Goal: Task Accomplishment & Management: Manage account settings

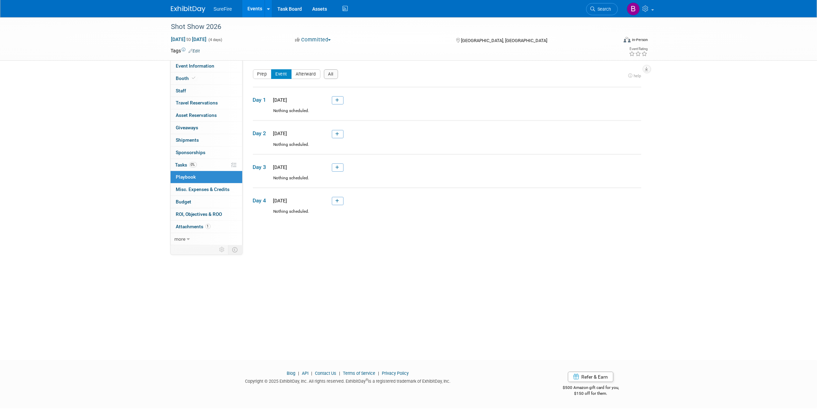
click at [225, 5] on li "SureFire" at bounding box center [228, 6] width 29 height 10
click at [245, 7] on link "Events" at bounding box center [254, 8] width 25 height 17
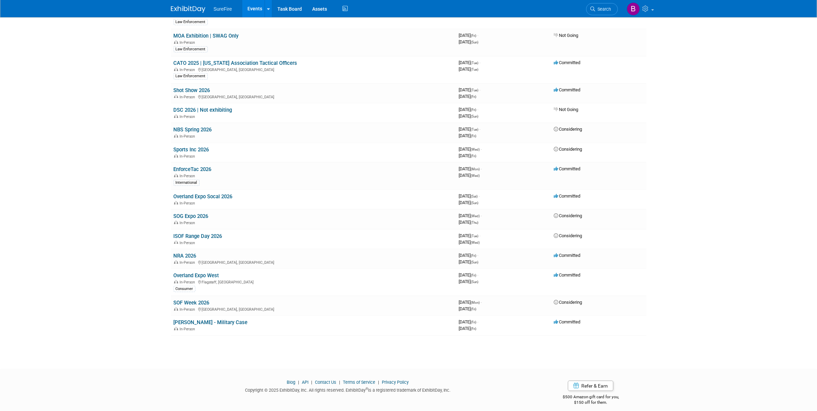
scroll to position [498, 0]
click at [190, 252] on link "NRA 2026" at bounding box center [185, 255] width 23 height 6
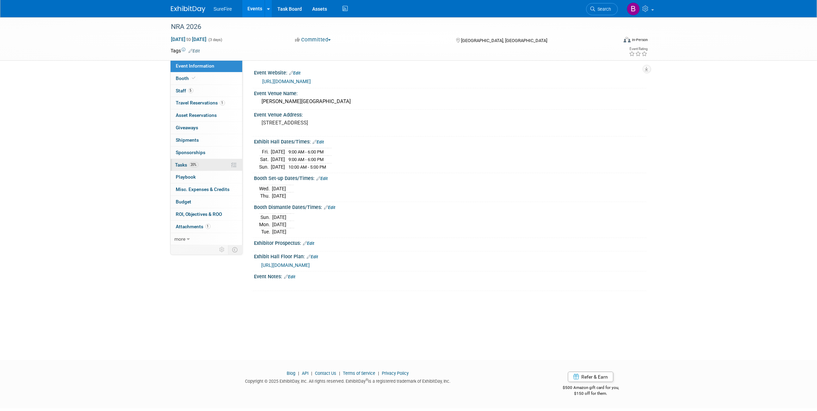
click at [190, 167] on span "20%" at bounding box center [193, 164] width 9 height 5
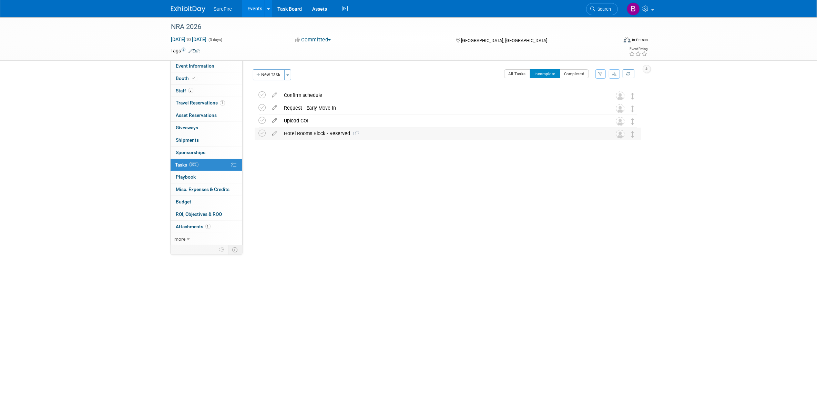
click at [297, 132] on div "Hotel Rooms Block - Reserved 1" at bounding box center [441, 133] width 321 height 12
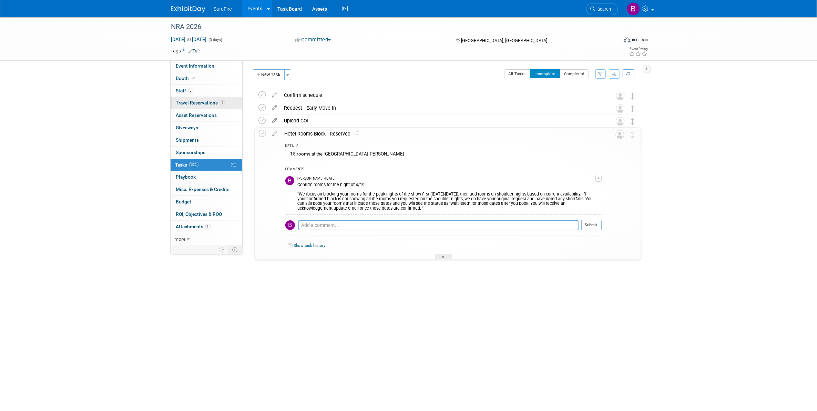
click at [204, 100] on link "1 Travel Reservations 1" at bounding box center [207, 103] width 72 height 12
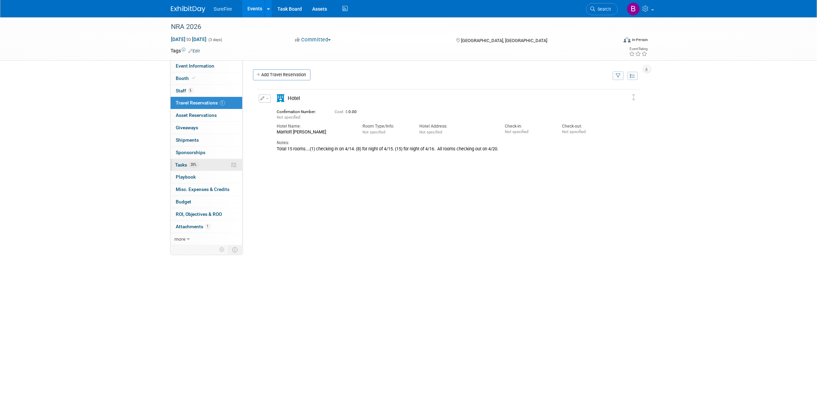
click at [196, 162] on span "20%" at bounding box center [193, 164] width 9 height 5
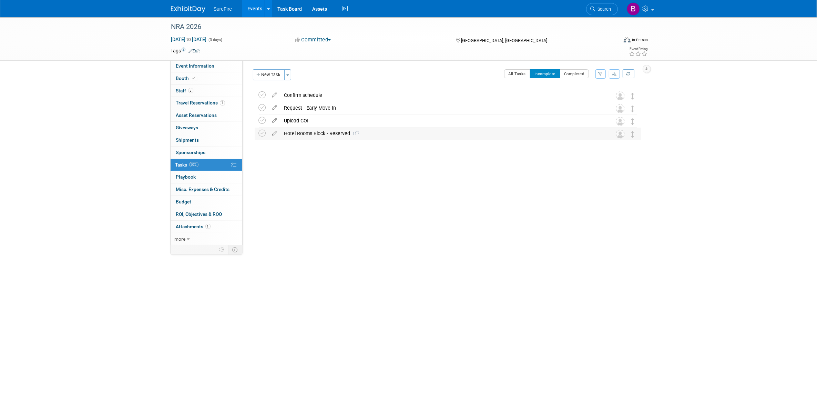
click at [306, 135] on div "Hotel Rooms Block - Reserved 1" at bounding box center [441, 133] width 321 height 12
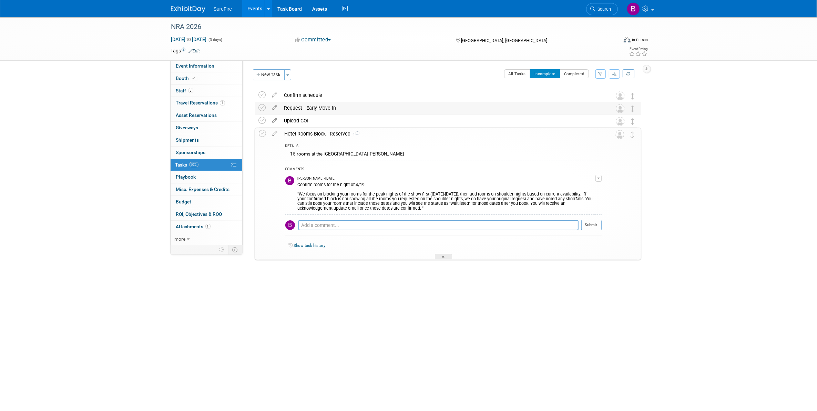
click at [306, 111] on div "Request - Early Move In" at bounding box center [441, 108] width 321 height 12
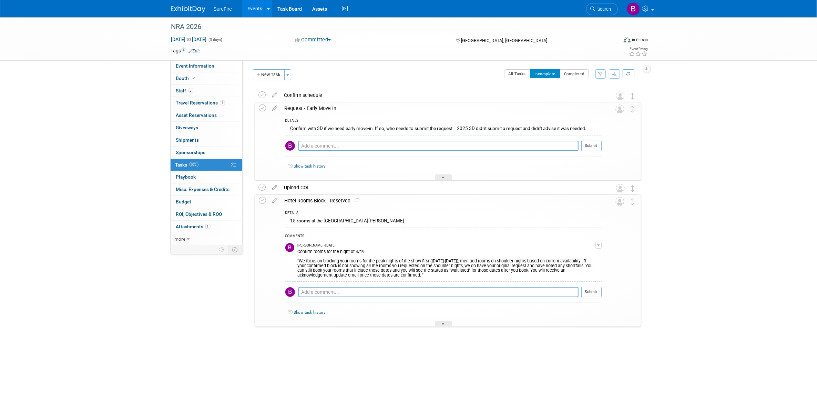
click at [306, 111] on div "Request - Early Move In" at bounding box center [441, 108] width 320 height 12
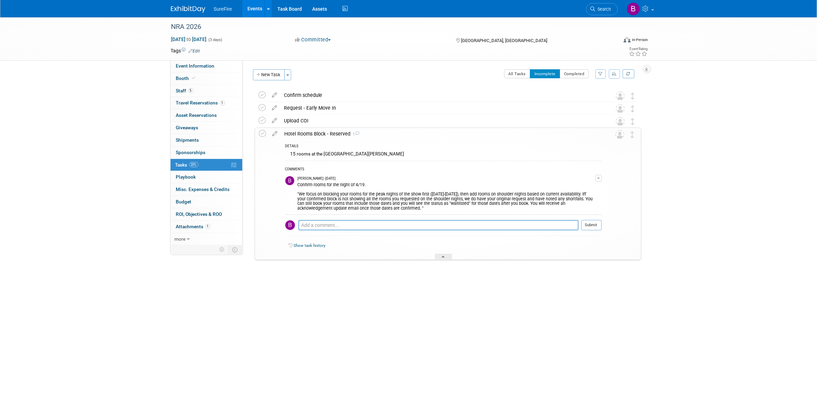
click at [249, 10] on link "Events" at bounding box center [254, 8] width 25 height 17
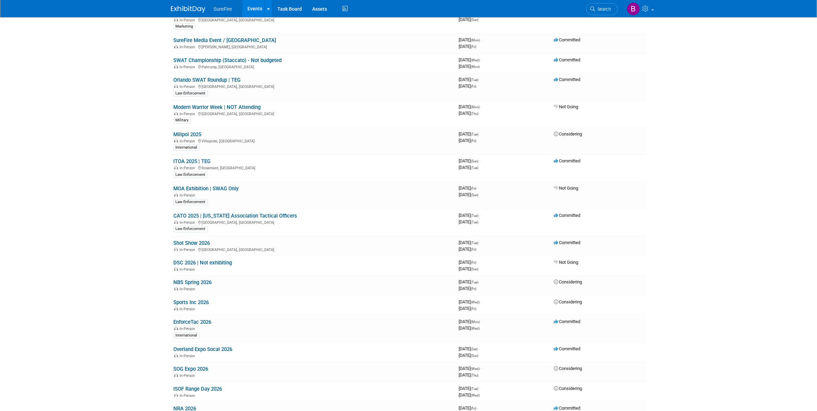
scroll to position [388, 0]
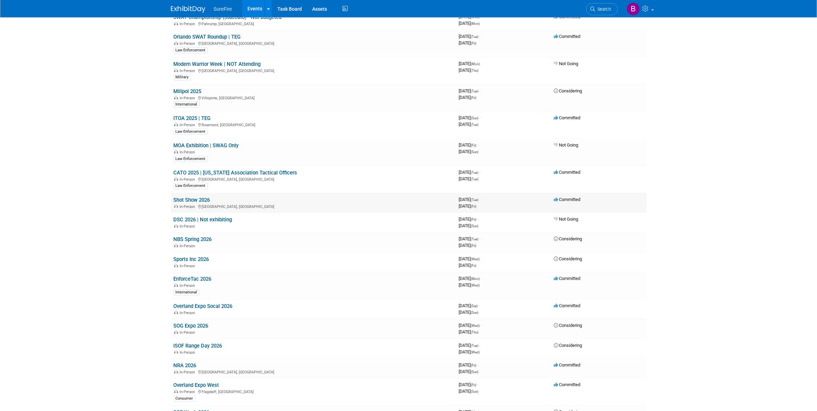
click at [182, 197] on link "Shot Show 2026" at bounding box center [192, 200] width 37 height 6
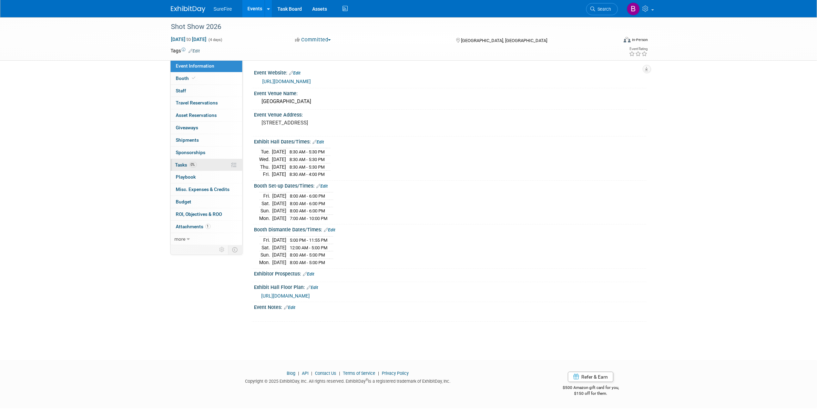
click at [185, 165] on span "Tasks 0%" at bounding box center [185, 165] width 21 height 6
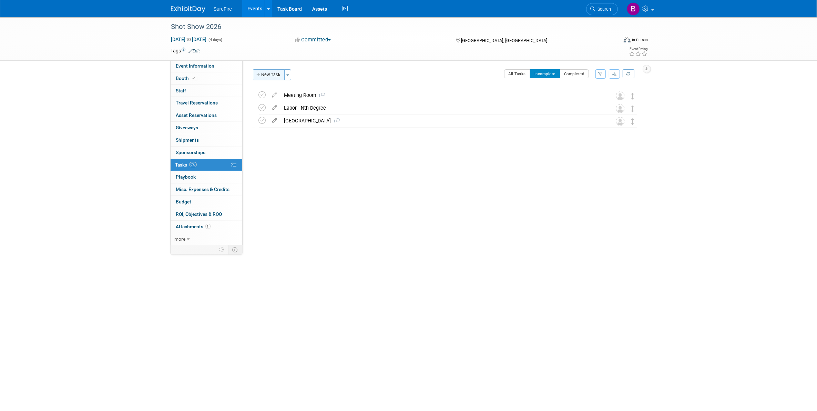
click at [276, 75] on button "New Task" at bounding box center [269, 74] width 32 height 11
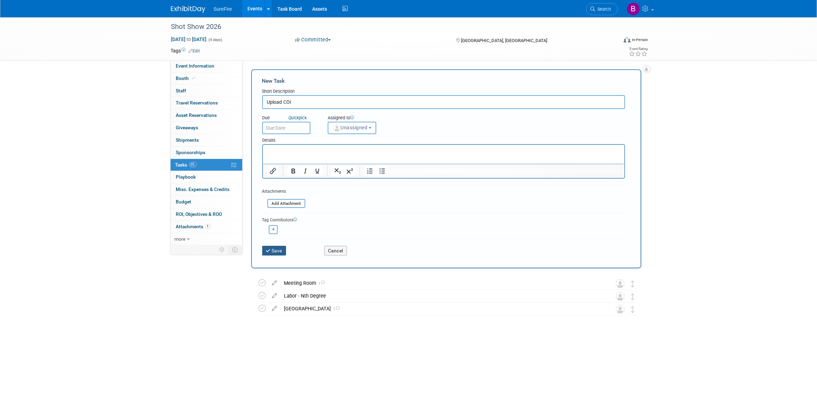
type input "Upload COI"
click at [277, 246] on button "Save" at bounding box center [274, 251] width 24 height 10
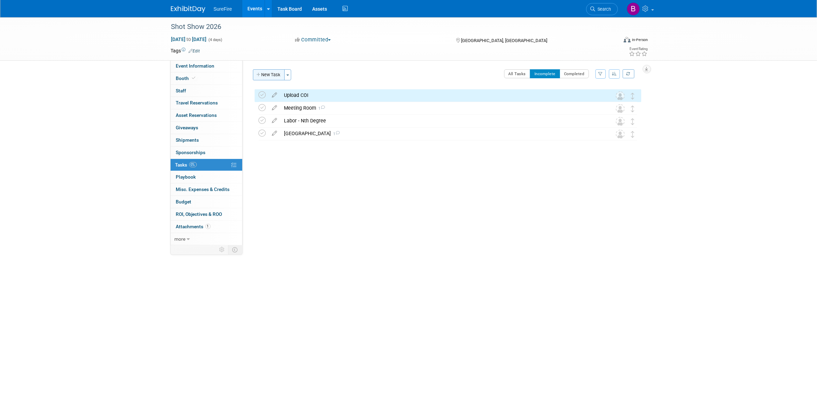
click at [266, 70] on button "New Task" at bounding box center [269, 74] width 32 height 11
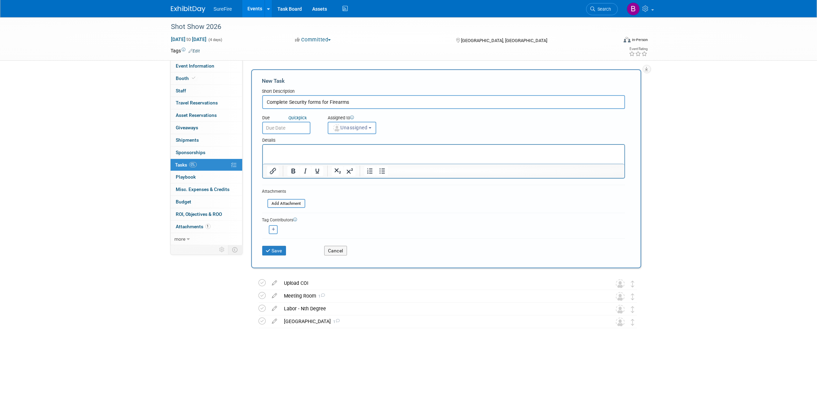
type input "Complete Security forms for Firearms"
click at [288, 248] on div "Save" at bounding box center [288, 248] width 62 height 14
click at [276, 248] on button "Save" at bounding box center [274, 251] width 24 height 10
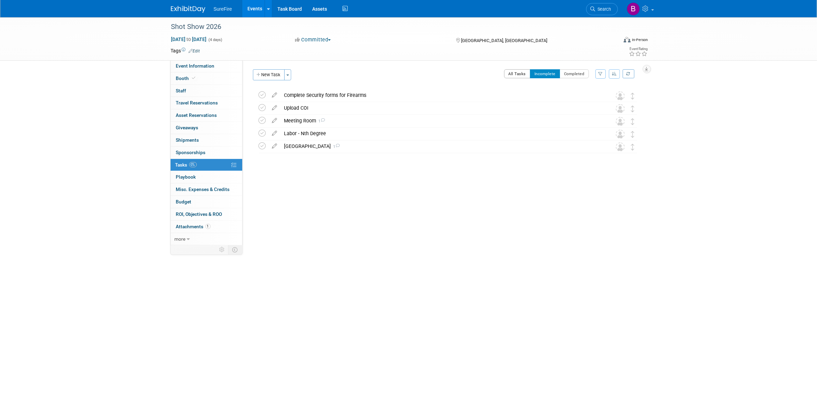
click at [519, 71] on button "All Tasks" at bounding box center [517, 73] width 27 height 9
click at [538, 73] on button "Incomplete" at bounding box center [545, 73] width 30 height 9
click at [521, 73] on button "All Tasks" at bounding box center [517, 73] width 27 height 9
click at [90, 259] on div "Shot Show 2026 [DATE] to [DATE] (4 days) [DATE] to [DATE] Committed Committed C…" at bounding box center [408, 182] width 817 height 330
click at [201, 230] on link "1 Attachments 1" at bounding box center [207, 227] width 72 height 12
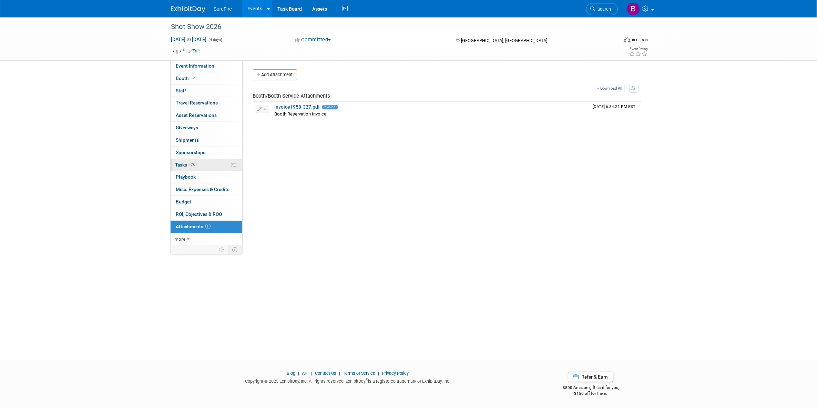
click at [183, 166] on span "Tasks 0%" at bounding box center [185, 165] width 21 height 6
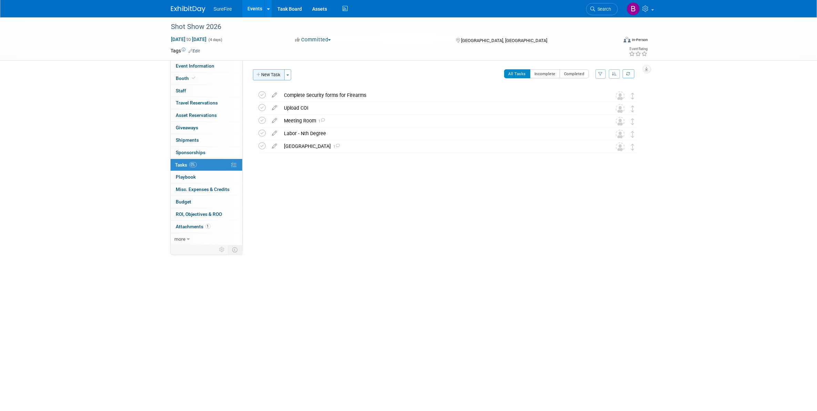
click at [257, 78] on button "New Task" at bounding box center [269, 74] width 32 height 11
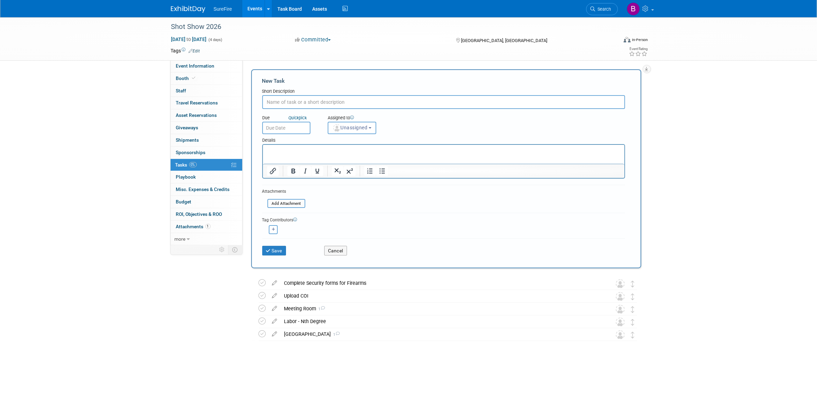
click at [333, 254] on div "Save Cancel" at bounding box center [443, 249] width 363 height 22
click at [333, 249] on button "Cancel" at bounding box center [335, 251] width 23 height 10
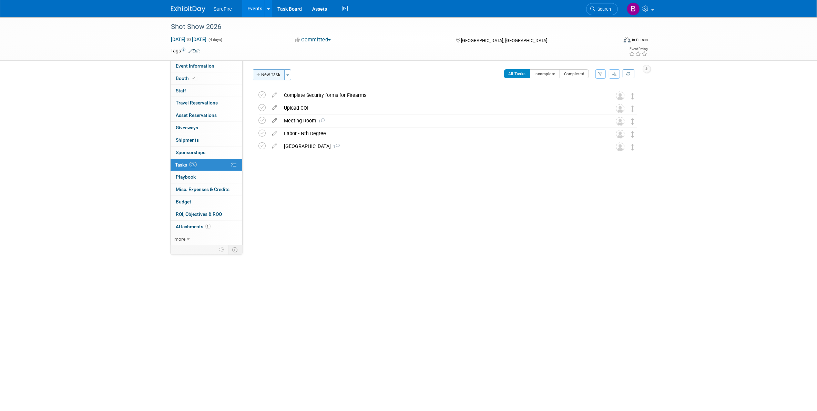
click at [273, 78] on button "New Task" at bounding box center [269, 74] width 32 height 11
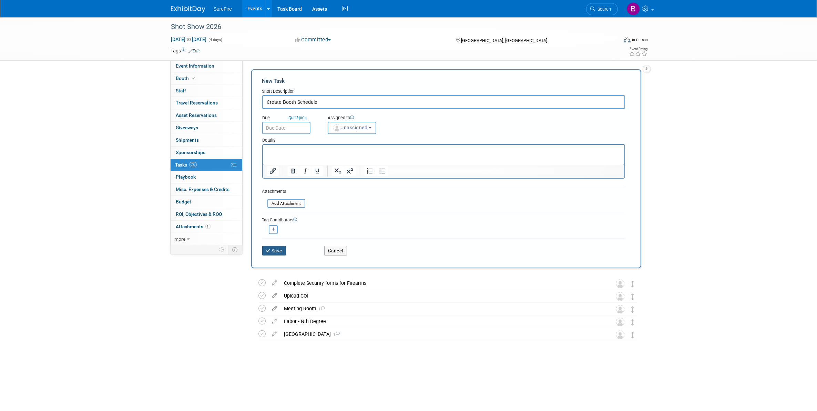
type input "Create Booth Schedule"
click at [280, 249] on button "Save" at bounding box center [274, 251] width 24 height 10
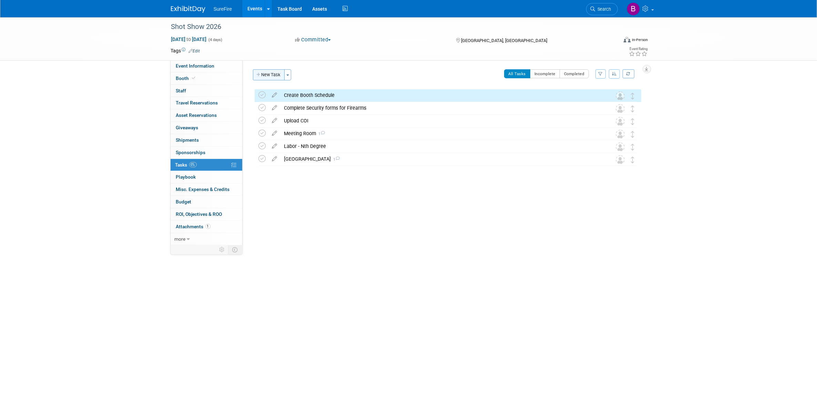
click at [271, 75] on button "New Task" at bounding box center [269, 74] width 32 height 11
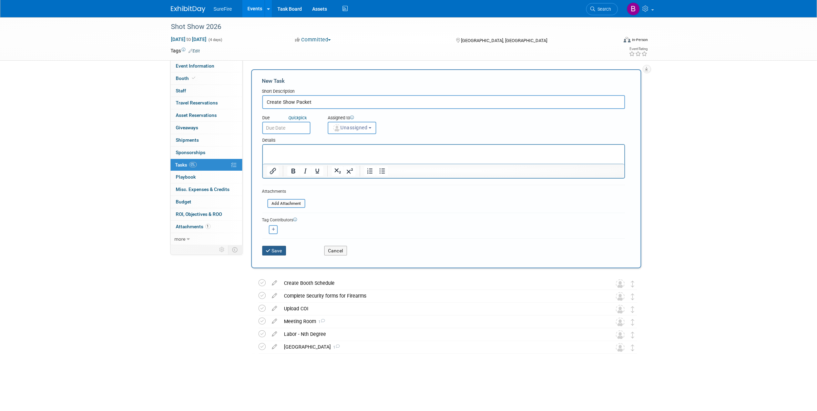
type input "Create Show Packet"
click at [279, 252] on button "Save" at bounding box center [274, 251] width 24 height 10
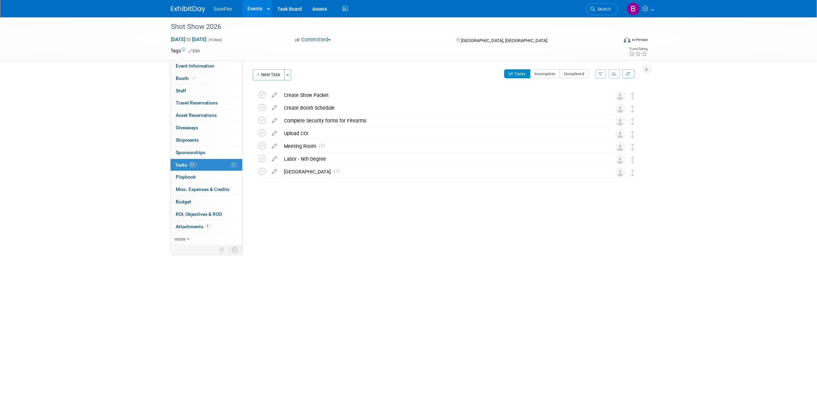
click at [309, 96] on div "Create Show Packet" at bounding box center [441, 95] width 321 height 12
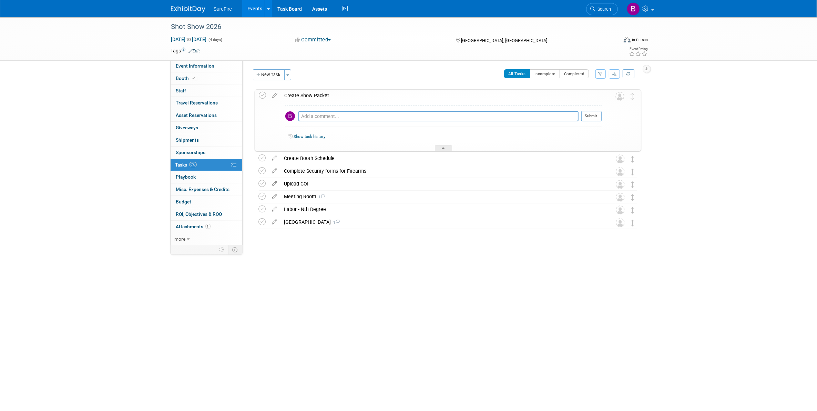
click at [328, 122] on div "Pro tip: Press Ctrl-Enter to submit comment." at bounding box center [438, 123] width 280 height 5
click at [271, 94] on icon at bounding box center [275, 94] width 12 height 9
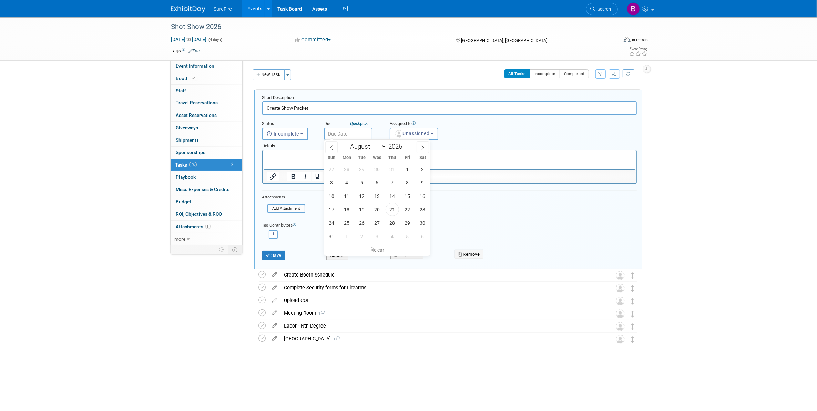
click at [345, 130] on input "text" at bounding box center [348, 133] width 48 height 12
click at [423, 150] on span at bounding box center [423, 147] width 12 height 12
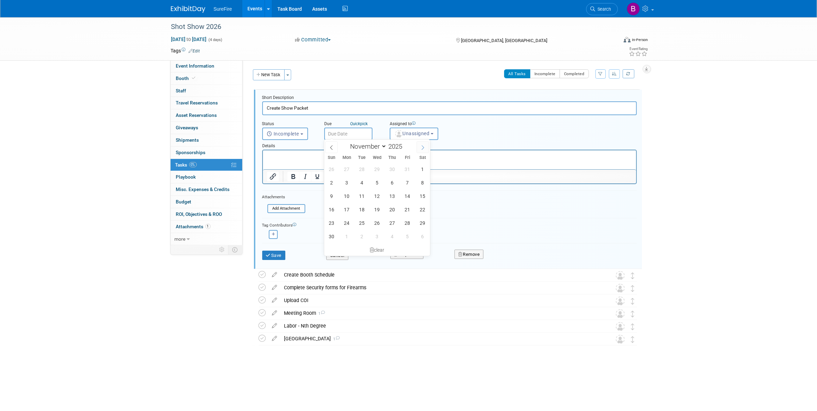
select select "11"
click at [345, 197] on span "15" at bounding box center [346, 195] width 13 height 13
type input "[DATE]"
click at [276, 252] on button "Save" at bounding box center [273, 256] width 23 height 10
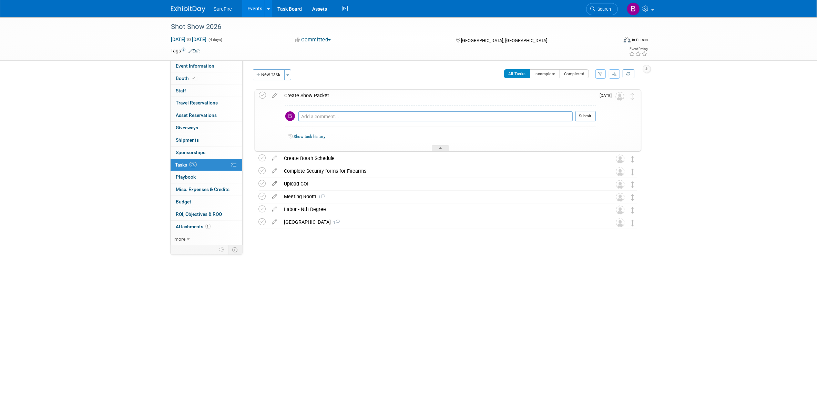
click at [224, 294] on div "Shot Show 2026 [DATE] to [DATE] (4 days) [DATE] to [DATE] Committed Committed C…" at bounding box center [408, 182] width 817 height 330
click at [439, 147] on icon at bounding box center [440, 149] width 3 height 4
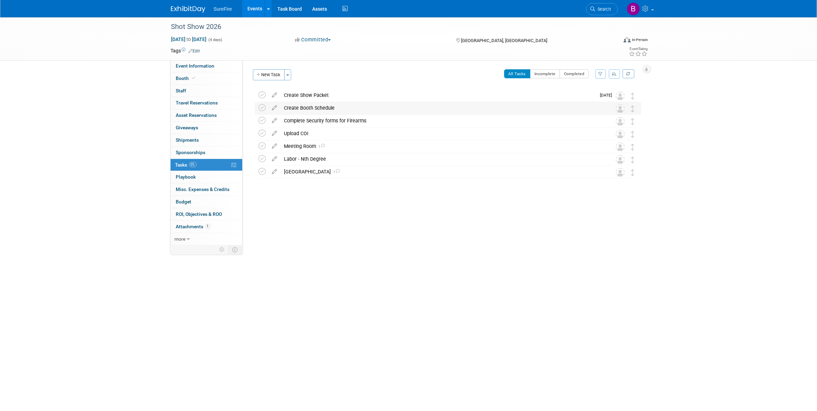
click at [326, 108] on div "Create Booth Schedule" at bounding box center [441, 108] width 321 height 12
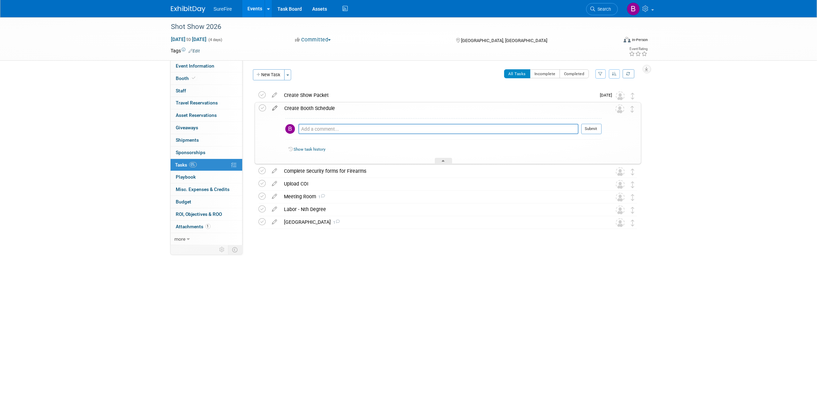
click at [277, 108] on icon at bounding box center [275, 106] width 12 height 9
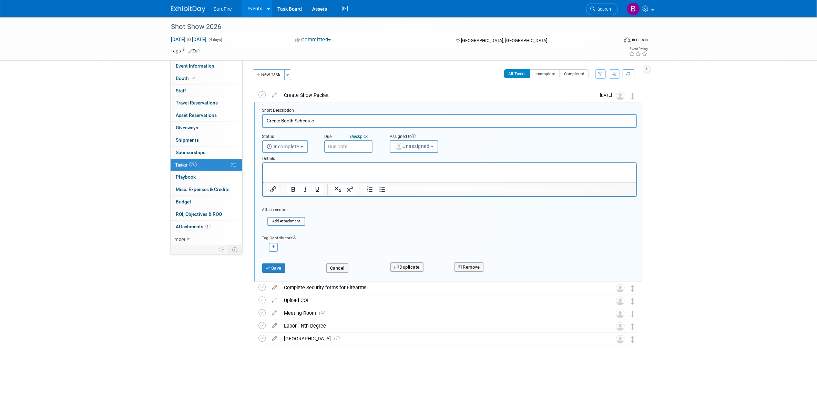
click at [336, 144] on input "text" at bounding box center [348, 146] width 48 height 12
click at [420, 157] on span at bounding box center [423, 160] width 12 height 12
click at [424, 159] on icon at bounding box center [422, 160] width 5 height 5
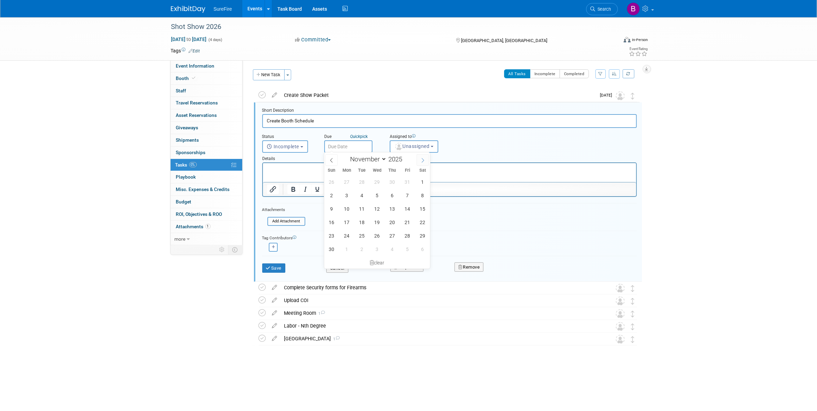
select select "11"
click at [351, 209] on span "15" at bounding box center [346, 208] width 13 height 13
type input "[DATE]"
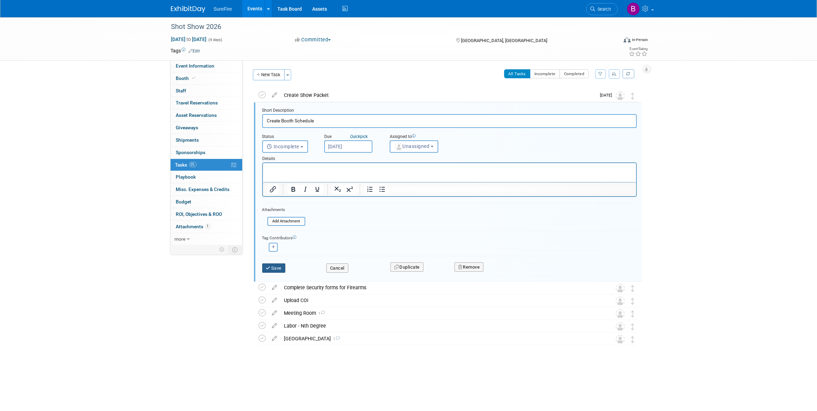
click at [274, 269] on button "Save" at bounding box center [273, 268] width 23 height 10
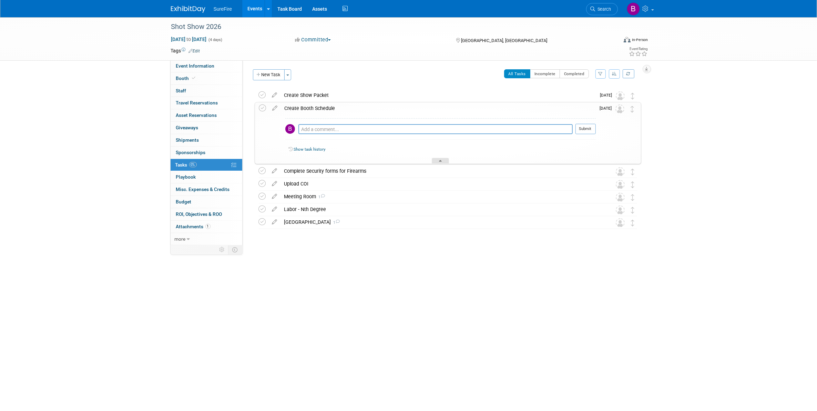
click at [437, 159] on div at bounding box center [440, 161] width 17 height 6
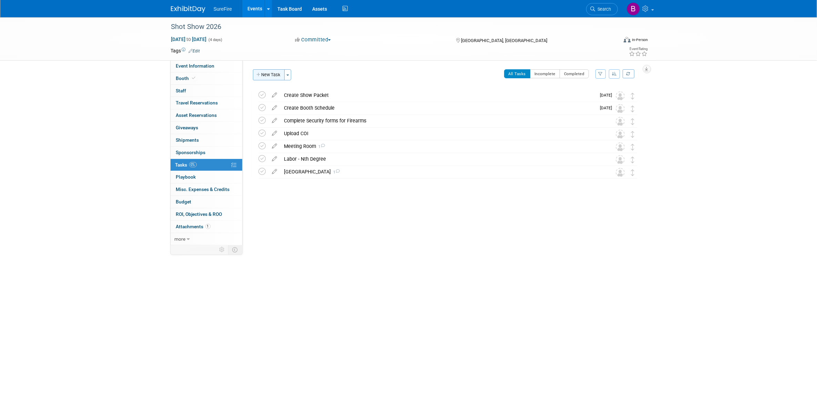
click at [280, 74] on button "New Task" at bounding box center [269, 74] width 32 height 11
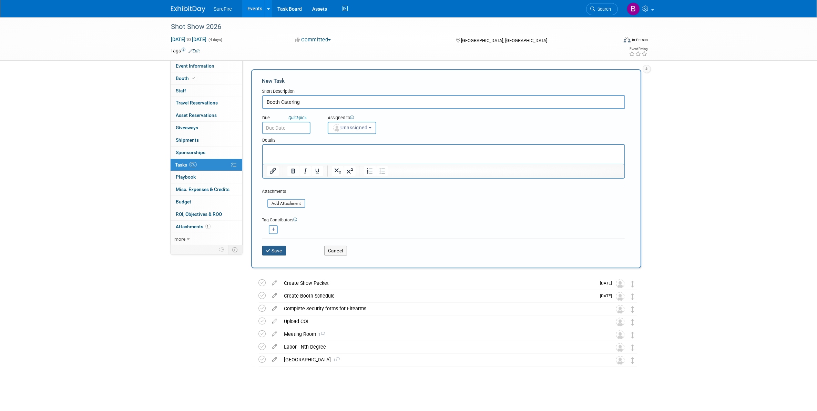
type input "Booth Catering"
click at [273, 253] on button "Save" at bounding box center [274, 251] width 24 height 10
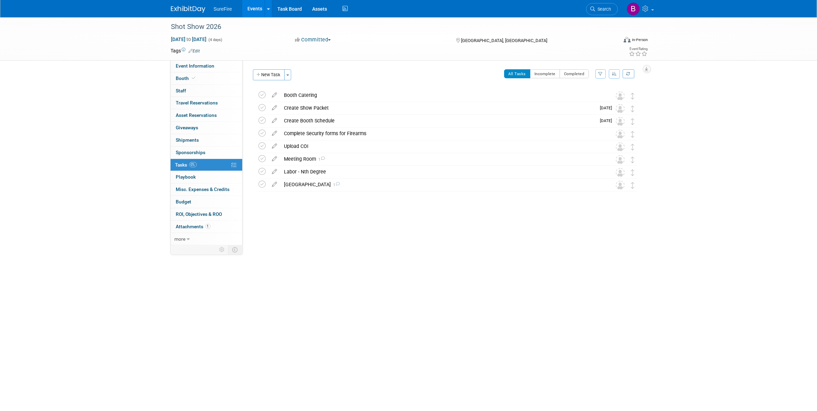
click at [277, 255] on div "Shot Show 2026 [DATE] to [DATE] (4 days) [DATE] to [DATE] Committed Committed C…" at bounding box center [408, 182] width 817 height 330
click at [306, 184] on div "[GEOGRAPHIC_DATA] 1" at bounding box center [441, 184] width 321 height 12
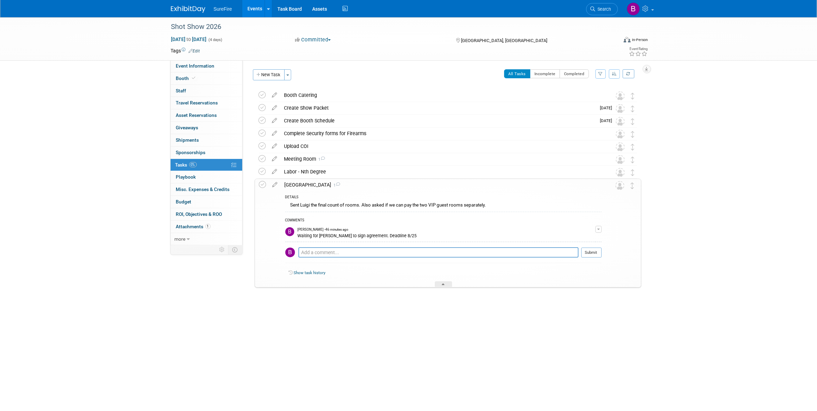
click at [327, 258] on div "Pro tip: Press Ctrl-Enter to submit comment." at bounding box center [438, 259] width 280 height 5
click at [327, 252] on textarea at bounding box center [438, 252] width 280 height 10
type textarea "O"
type textarea "C"
type textarea "Submit a purchase request"
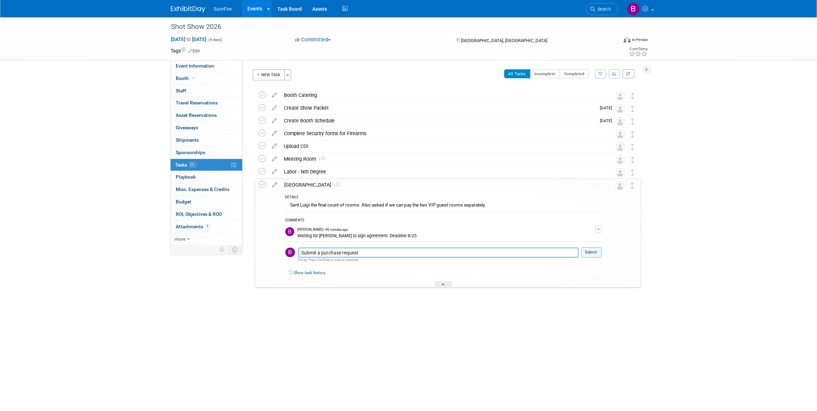
click at [590, 251] on button "Submit" at bounding box center [591, 252] width 20 height 10
